Goal: Task Accomplishment & Management: Manage account settings

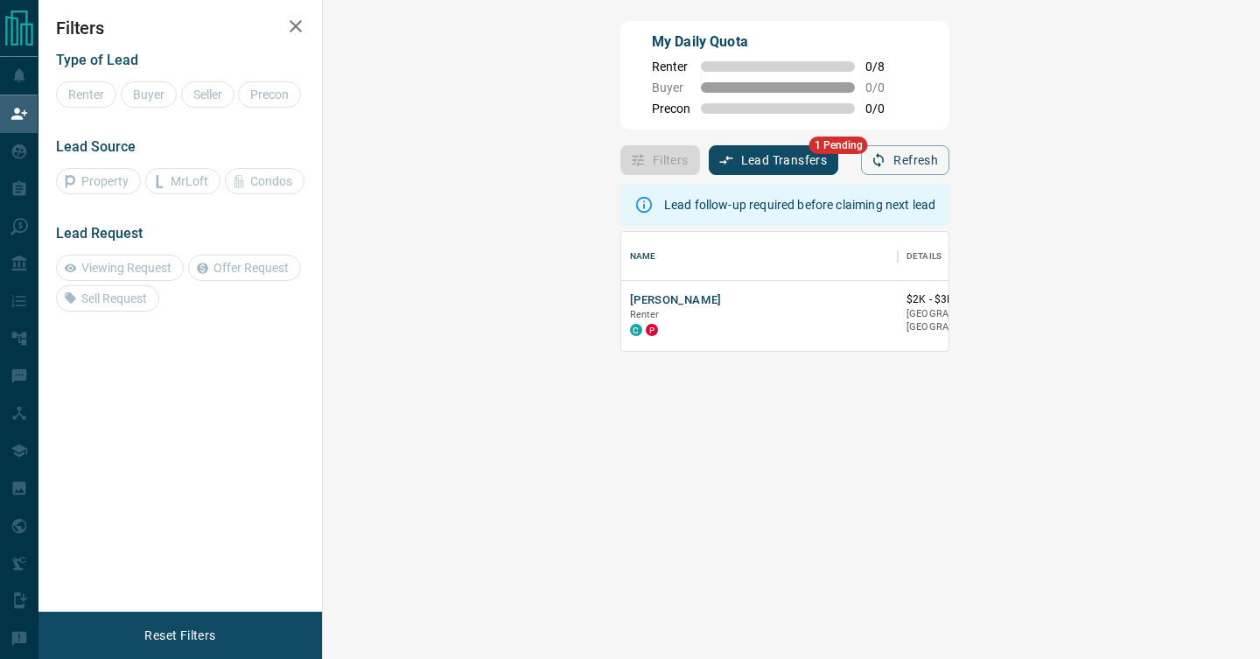
scroll to position [119, 899]
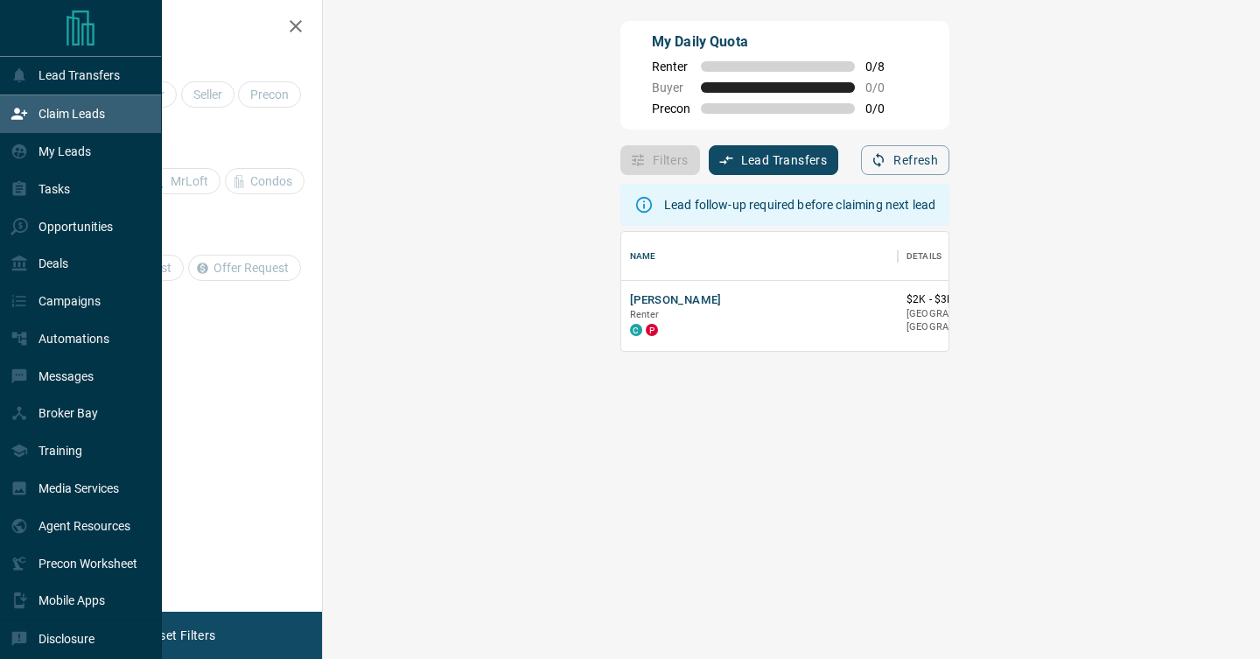
click at [69, 116] on p "Claim Leads" at bounding box center [71, 114] width 66 height 14
click at [68, 157] on p "My Leads" at bounding box center [64, 151] width 52 height 14
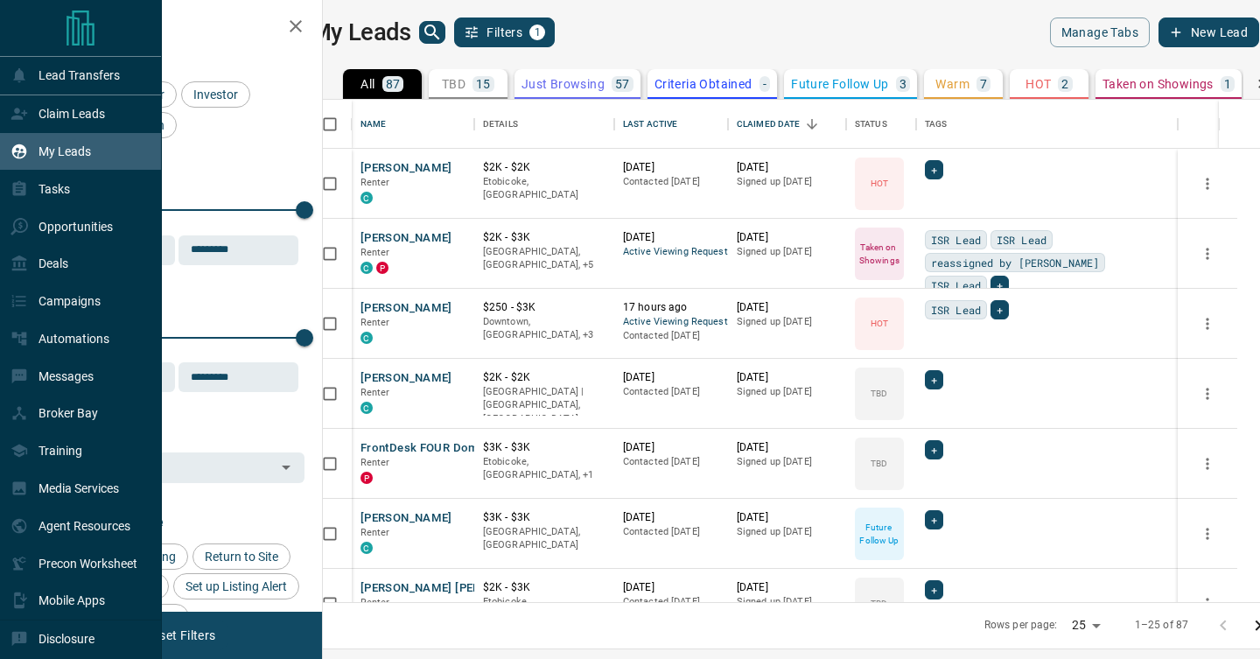
scroll to position [502, 929]
click at [59, 117] on p "Claim Leads" at bounding box center [71, 114] width 66 height 14
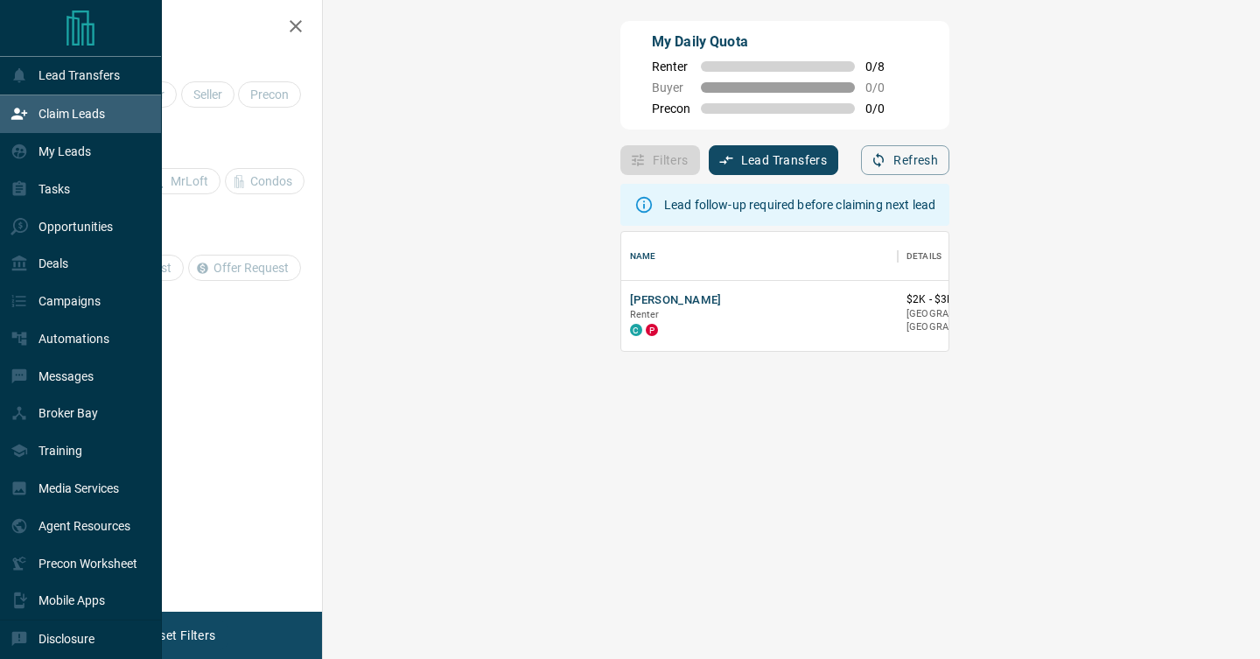
scroll to position [119, 899]
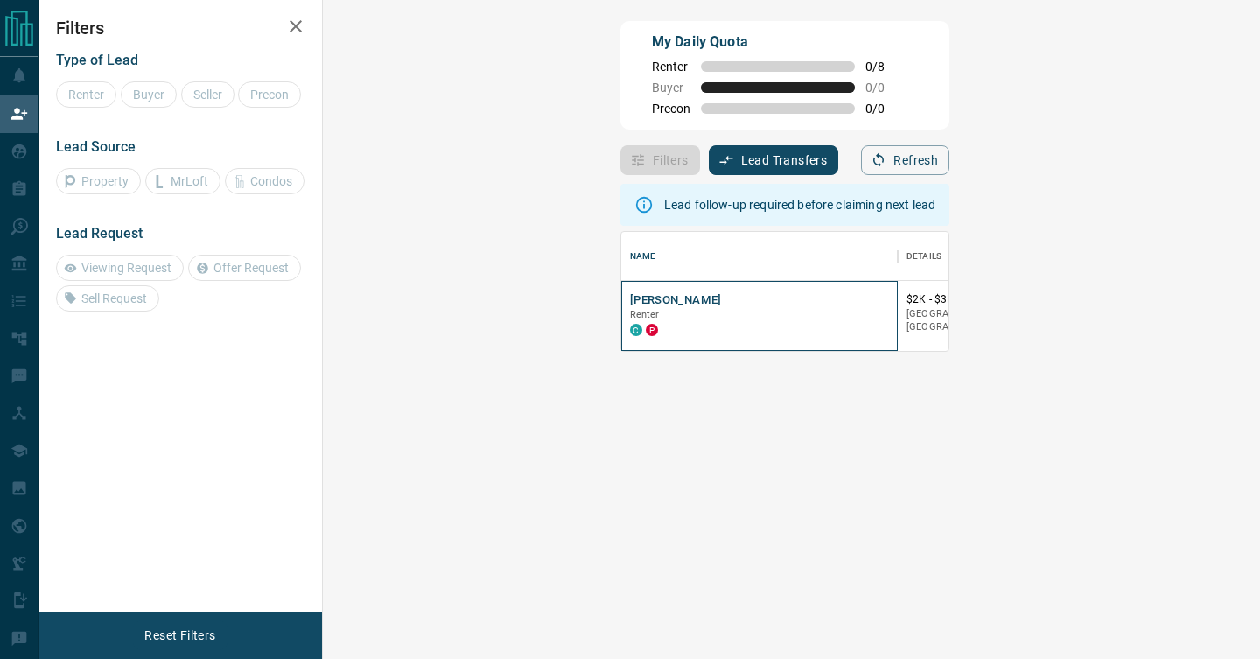
click at [621, 298] on div "[PERSON_NAME] C P" at bounding box center [759, 316] width 276 height 70
click at [872, 298] on icon "Open in New Tab" at bounding box center [877, 299] width 10 height 10
